Goal: Task Accomplishment & Management: Manage account settings

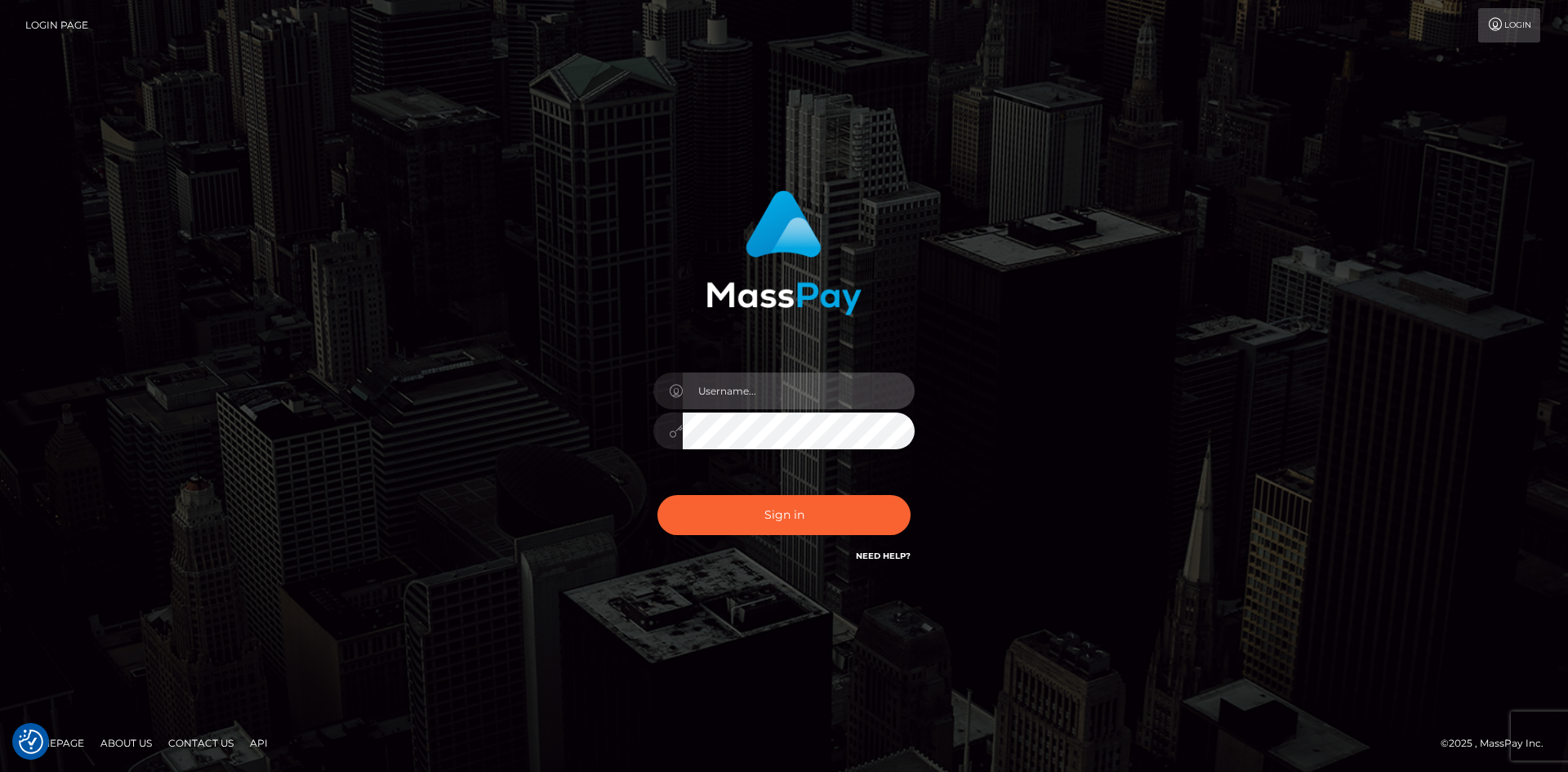
type input "alexstef"
click at [779, 477] on div "alexstef" at bounding box center [784, 422] width 286 height 125
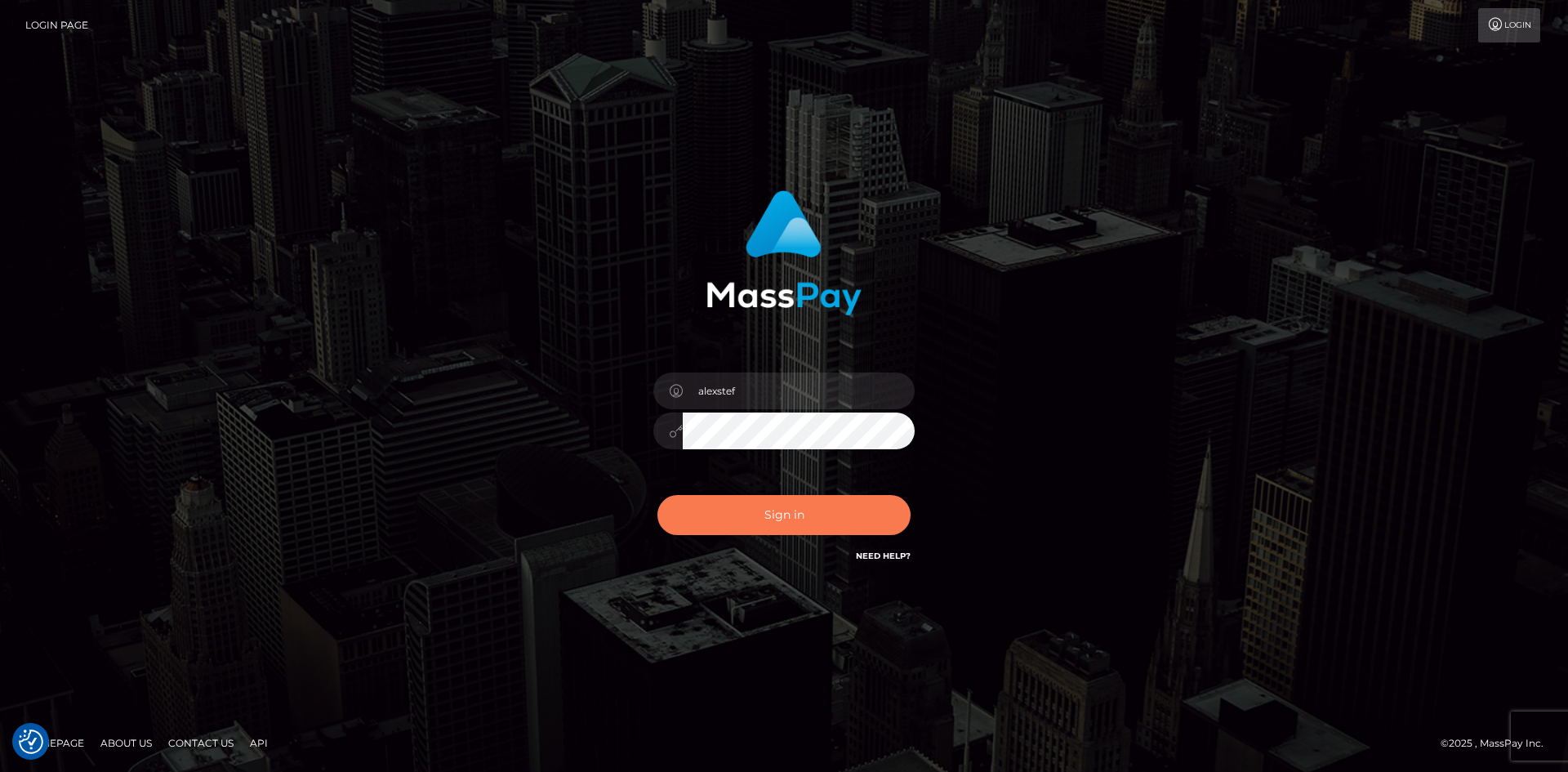
click at [784, 510] on button "Sign in" at bounding box center [784, 515] width 254 height 40
type input "alexstef"
click at [808, 527] on button "Sign in" at bounding box center [784, 515] width 254 height 40
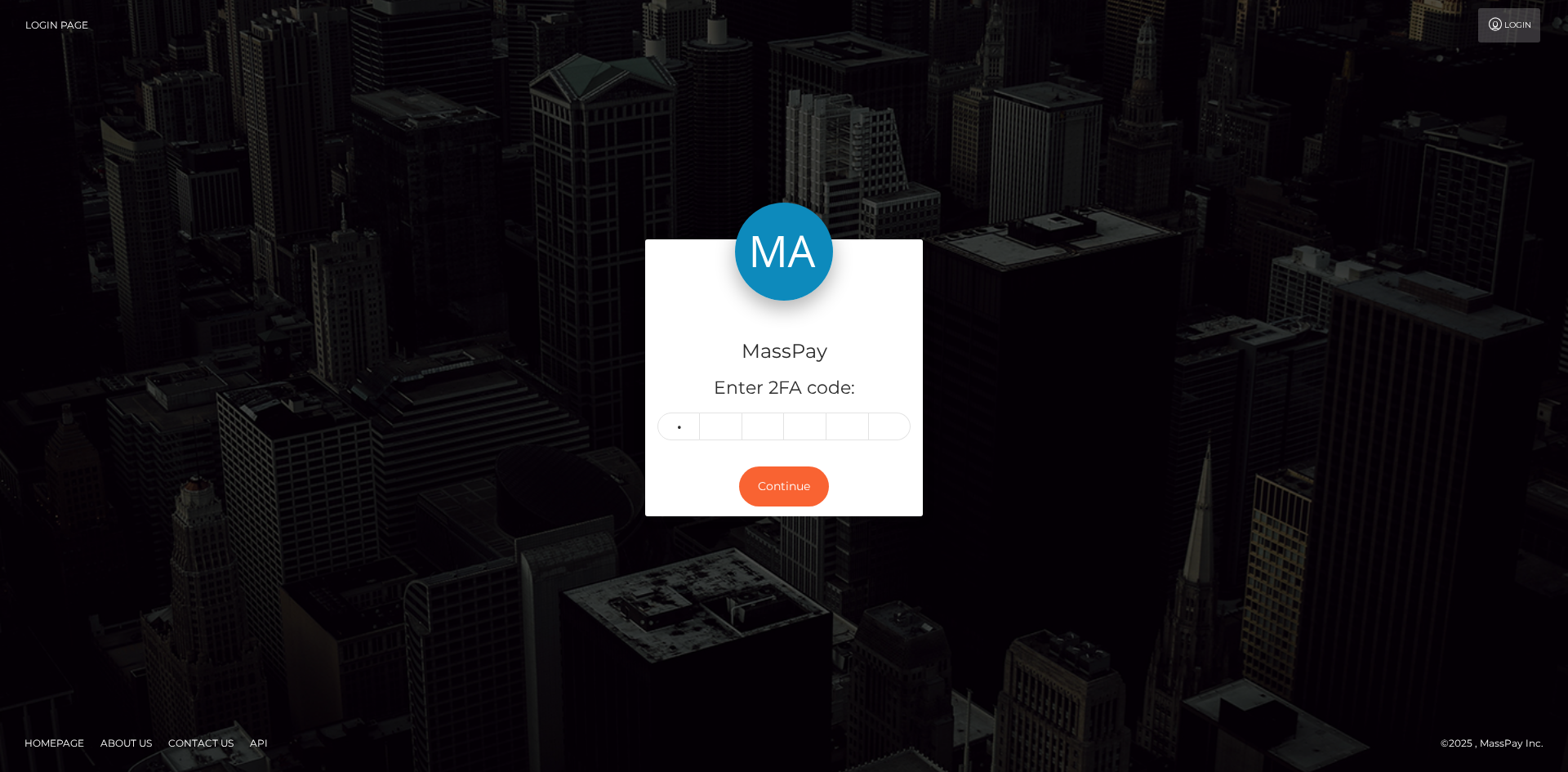
type input "6"
type input "2"
type input "5"
type input "3"
type input "1"
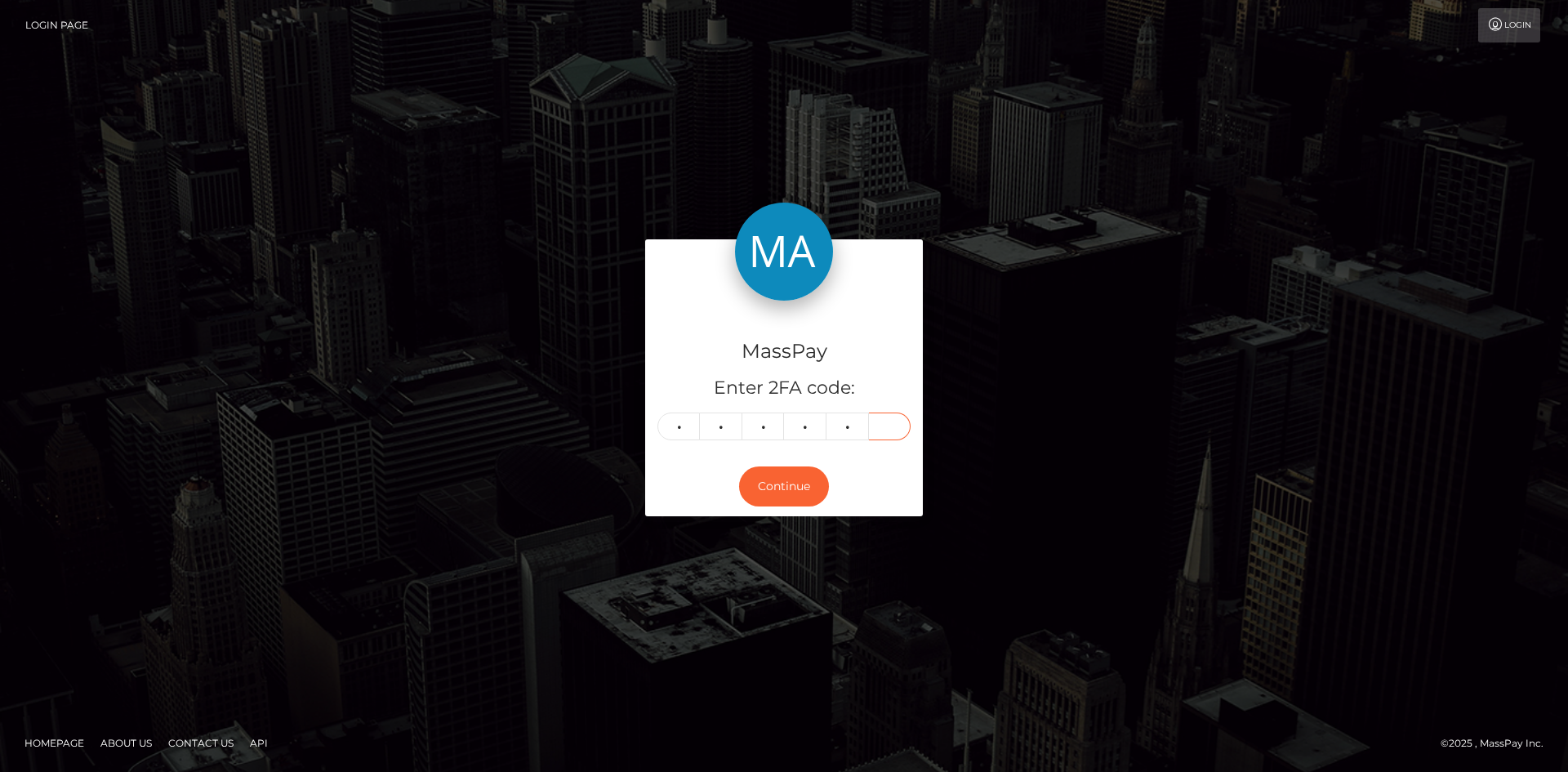
type input "9"
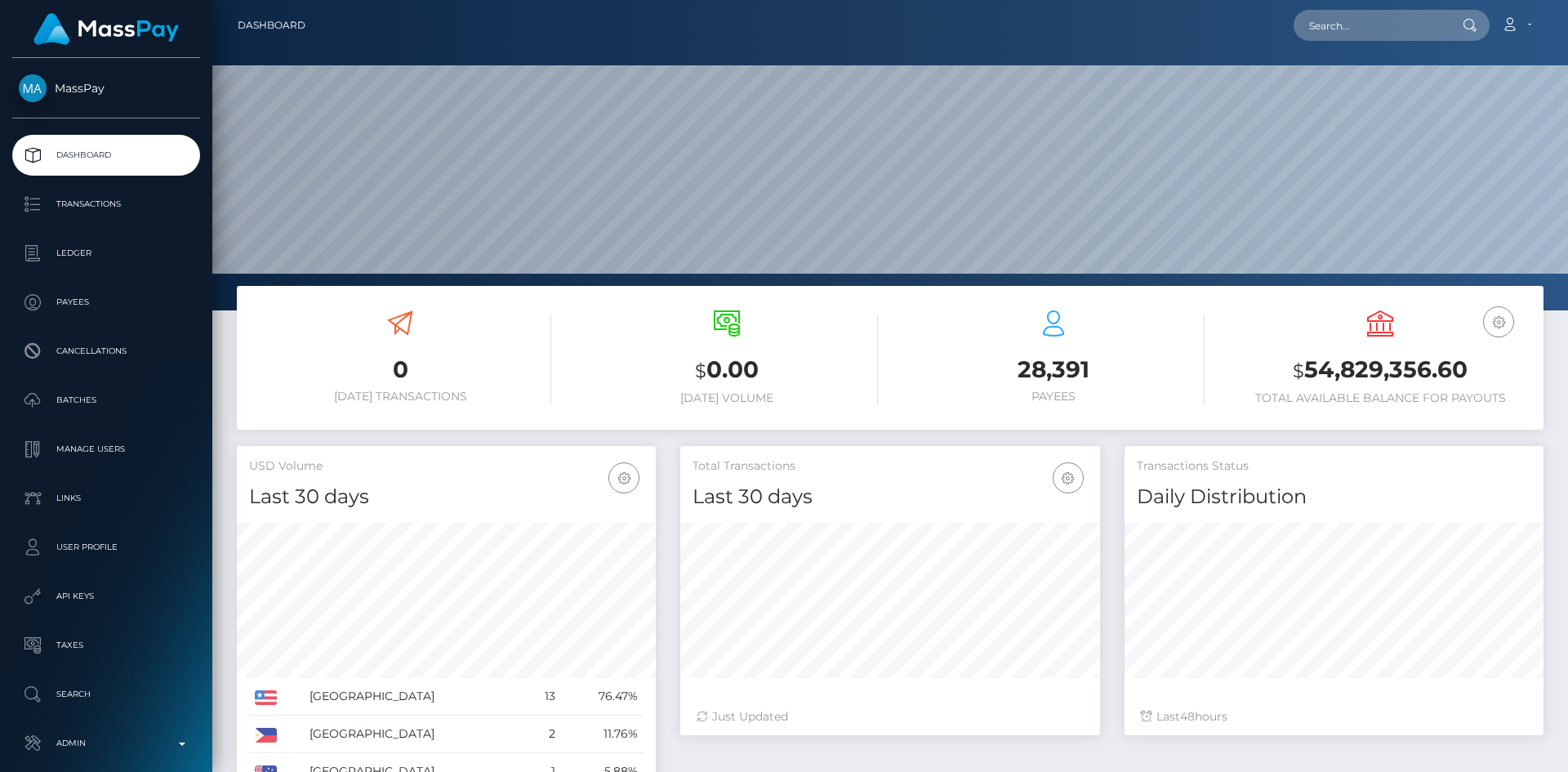
scroll to position [290, 419]
click at [1346, 37] on input "text" at bounding box center [1370, 25] width 153 height 31
paste input "[EMAIL_ADDRESS][DOMAIN_NAME]"
click at [1344, 28] on input "[EMAIL_ADDRESS][DOMAIN_NAME]" at bounding box center [1370, 25] width 153 height 31
paste input "[EMAIL_ADDRESS][DOMAIN_NAME]"
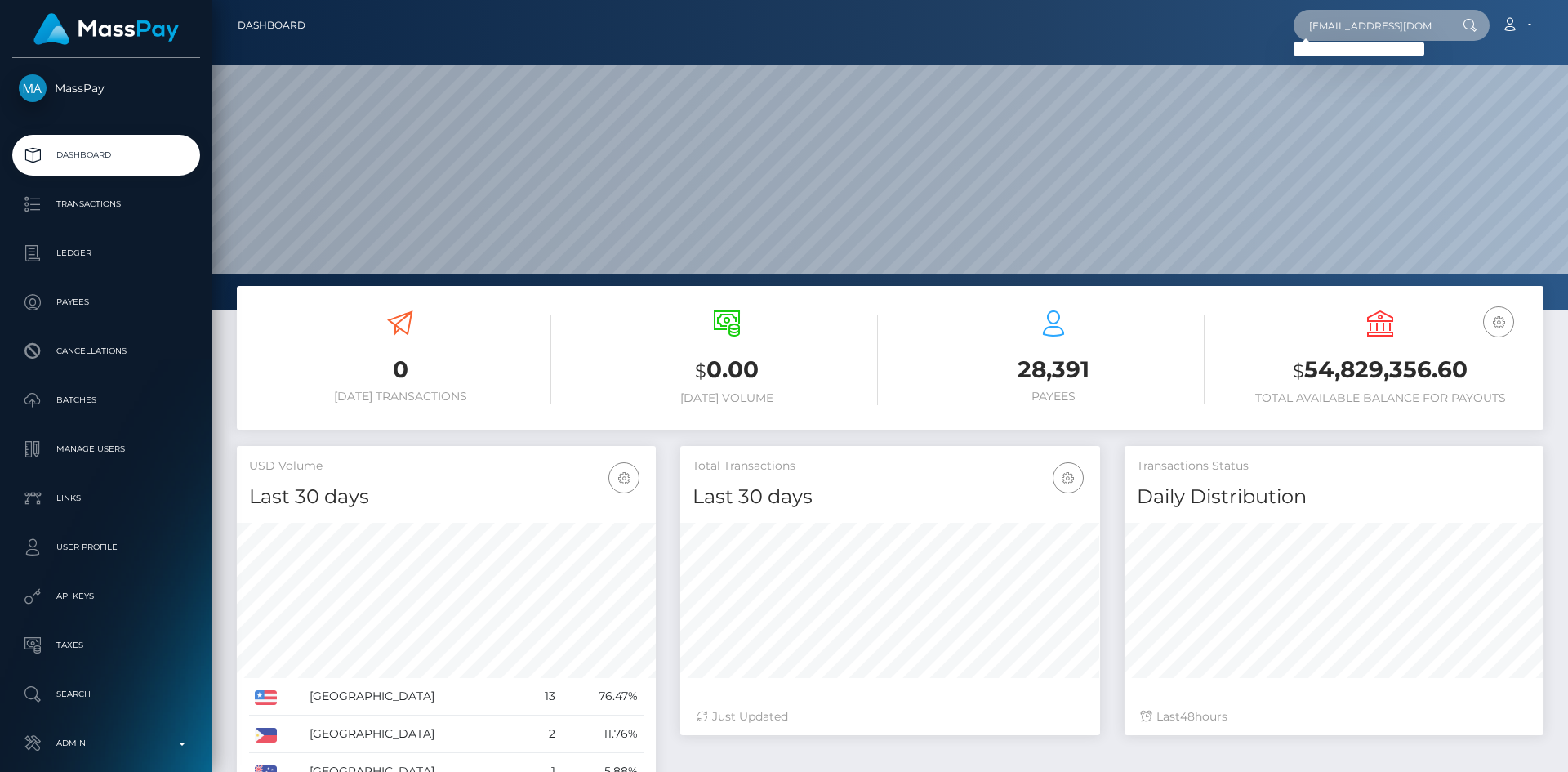
type input "[EMAIL_ADDRESS][DOMAIN_NAME]"
